Goal: Information Seeking & Learning: Check status

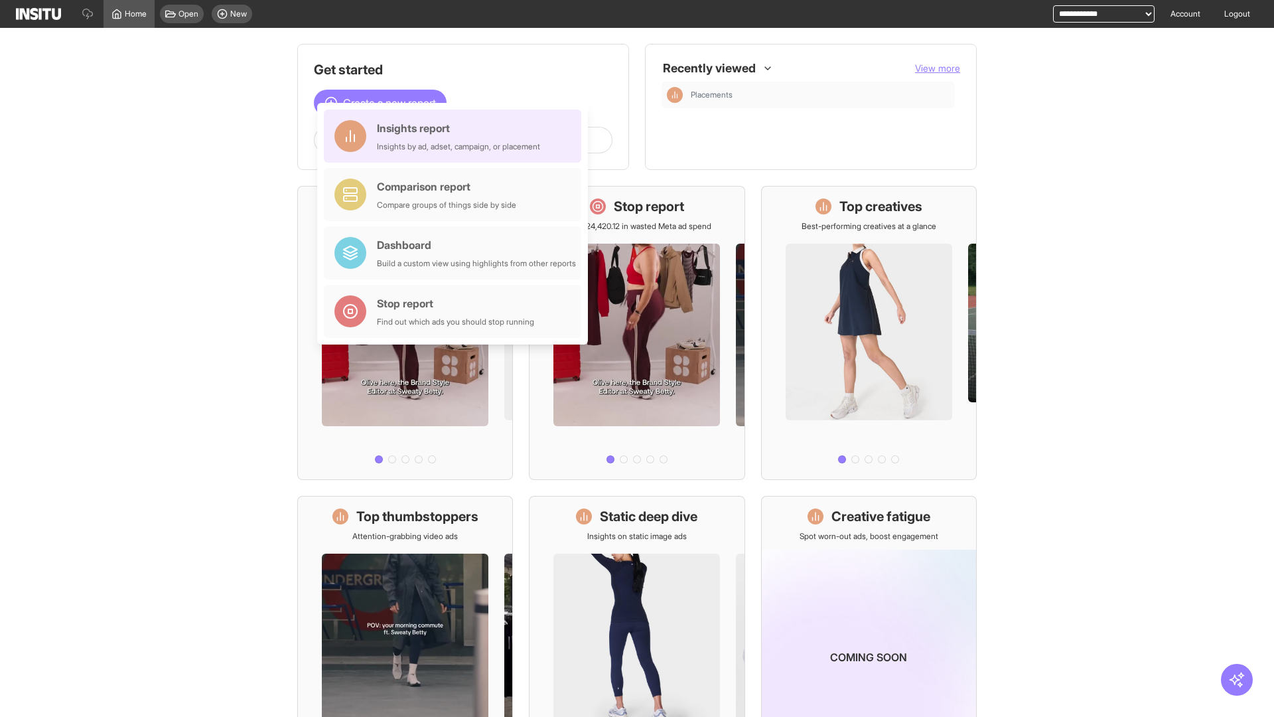
click at [456, 136] on div "Insights report Insights by ad, adset, campaign, or placement" at bounding box center [458, 136] width 163 height 32
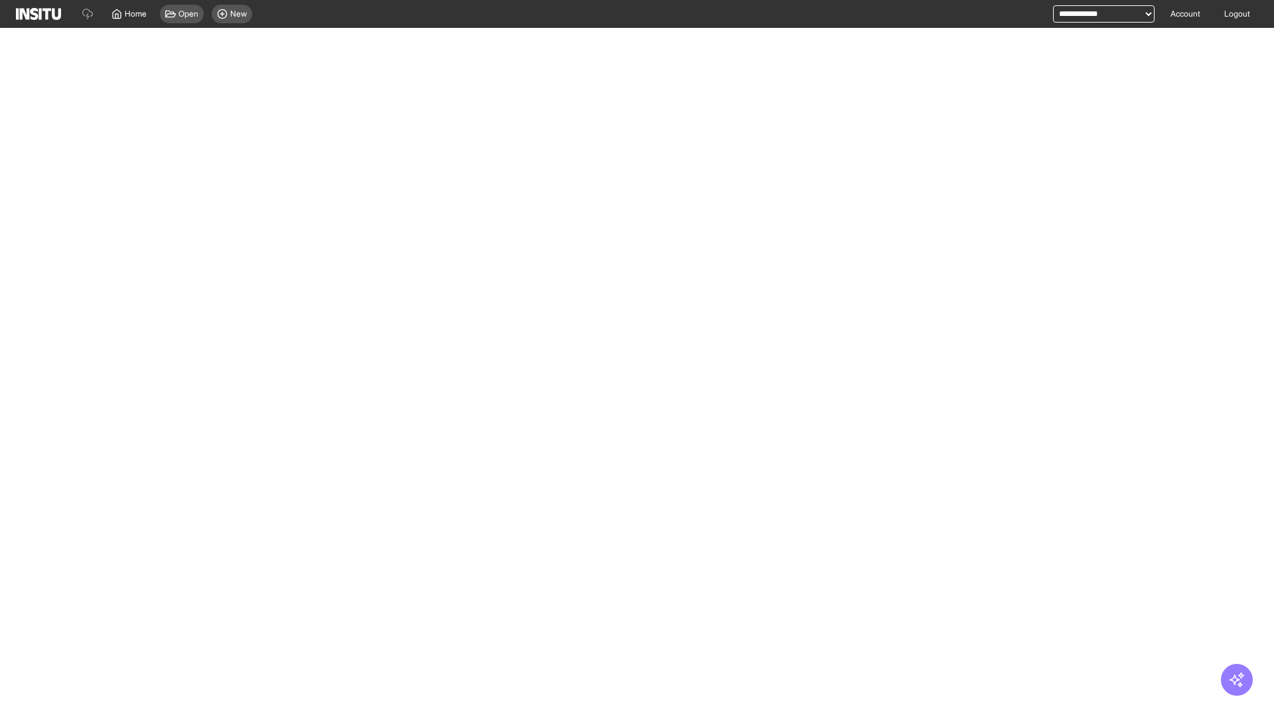
select select "**"
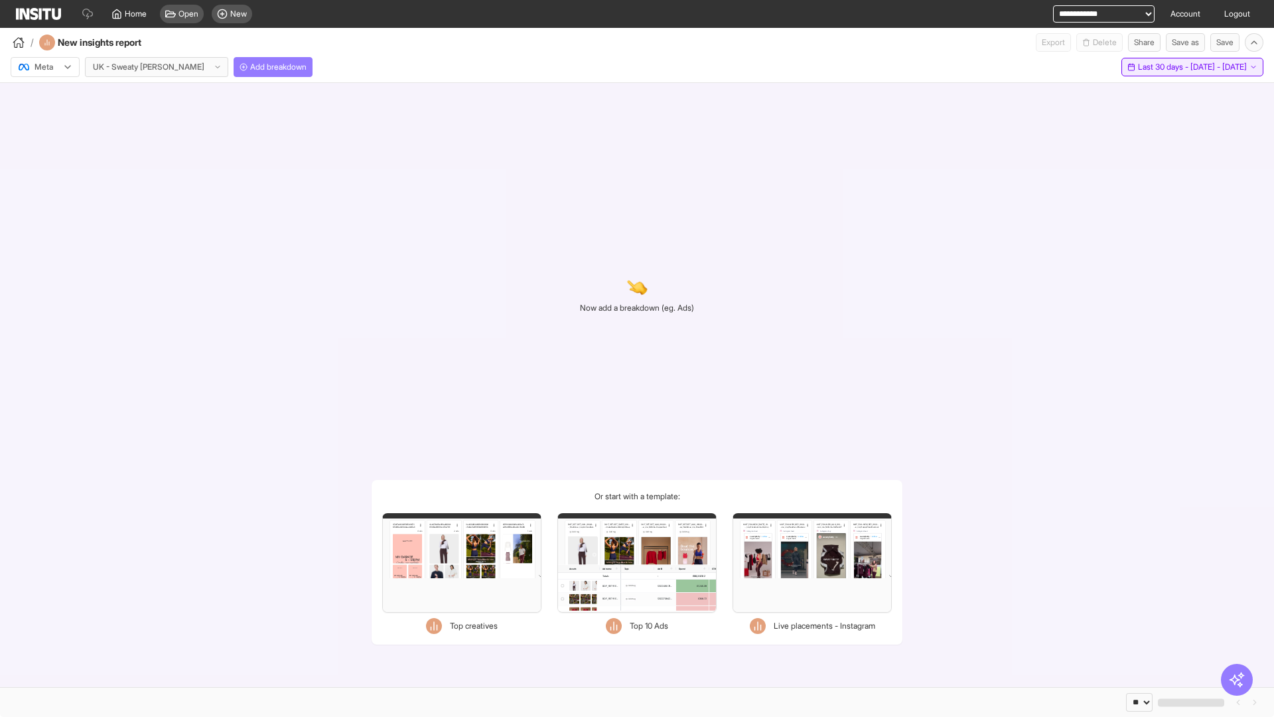
click at [1167, 67] on span "Last 30 days - [DATE] - [DATE]" at bounding box center [1192, 67] width 109 height 11
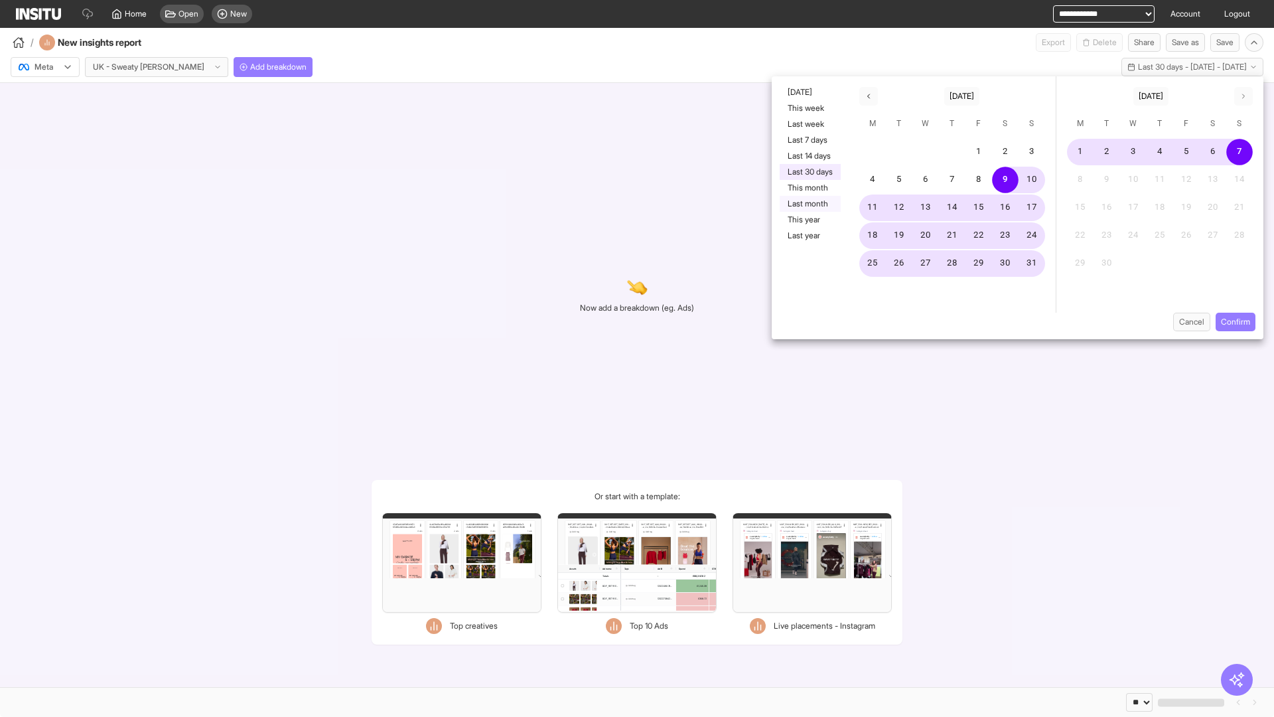
click at [809, 204] on button "Last month" at bounding box center [810, 204] width 61 height 16
